Goal: Task Accomplishment & Management: Manage account settings

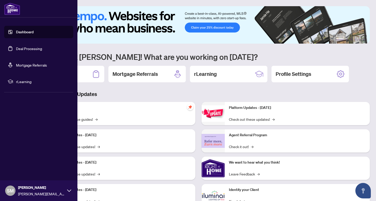
click at [22, 48] on link "Deal Processing" at bounding box center [29, 48] width 26 height 5
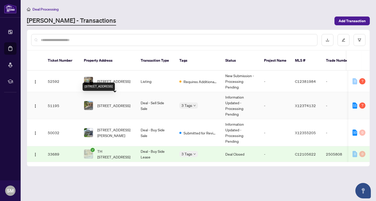
click at [115, 103] on span "[STREET_ADDRESS]" at bounding box center [113, 106] width 33 height 6
